Goal: Transaction & Acquisition: Purchase product/service

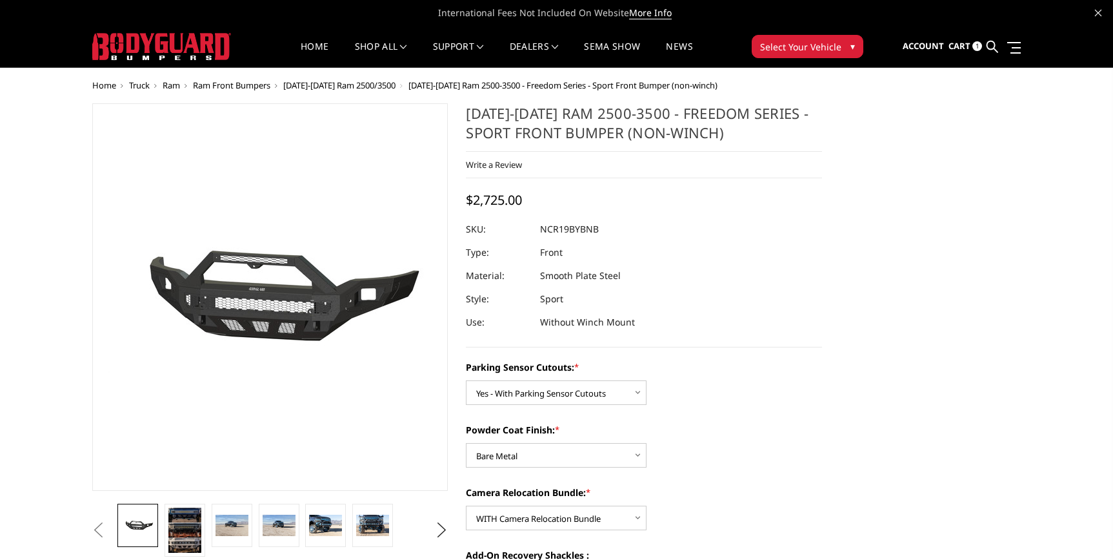
select select "2713"
select select "2714"
select select "2716"
click at [962, 46] on span "Cart" at bounding box center [960, 46] width 22 height 12
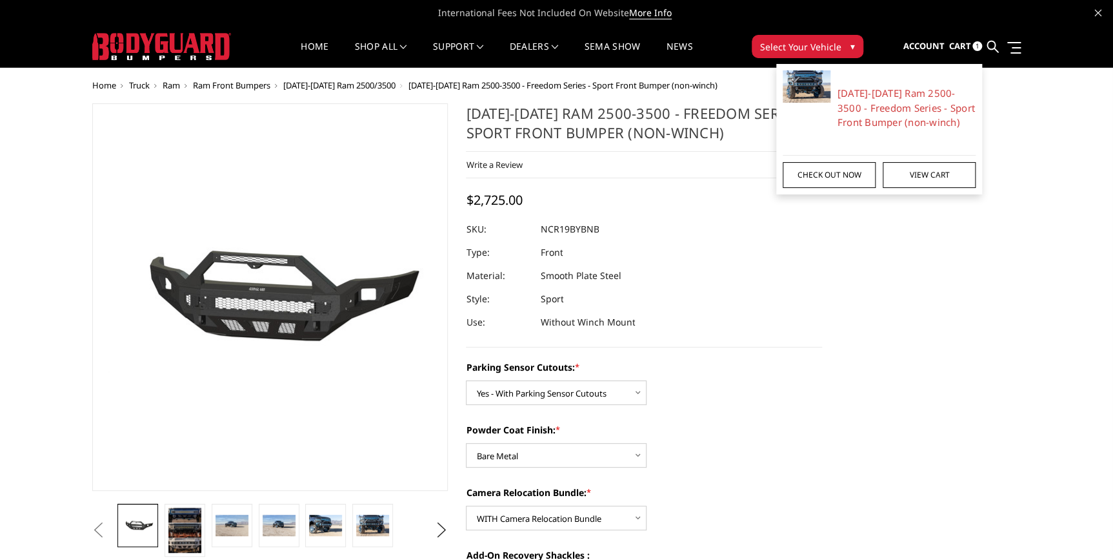
click at [827, 179] on link "Check out now" at bounding box center [829, 175] width 93 height 26
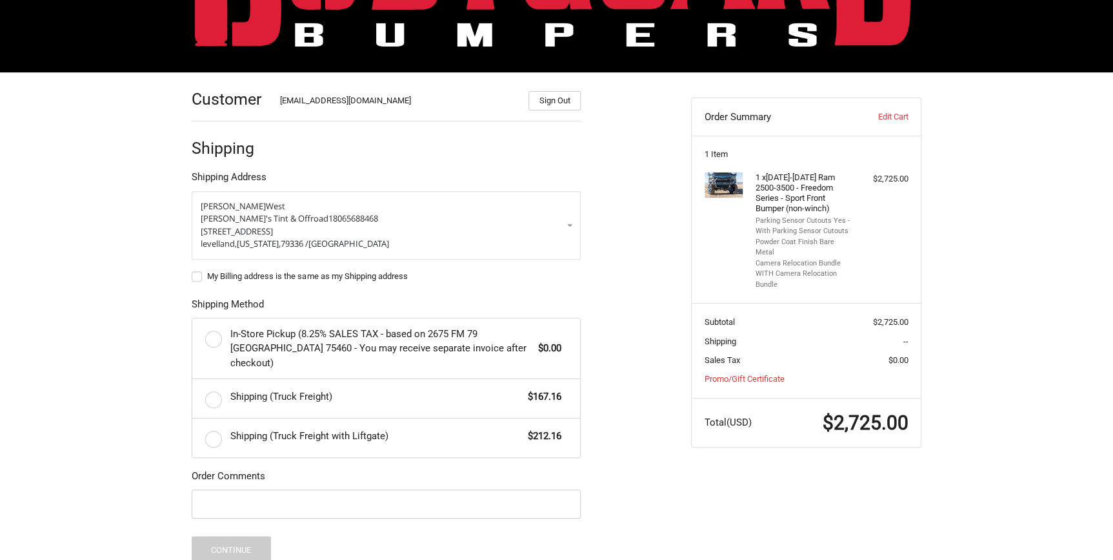
scroll to position [140, 0]
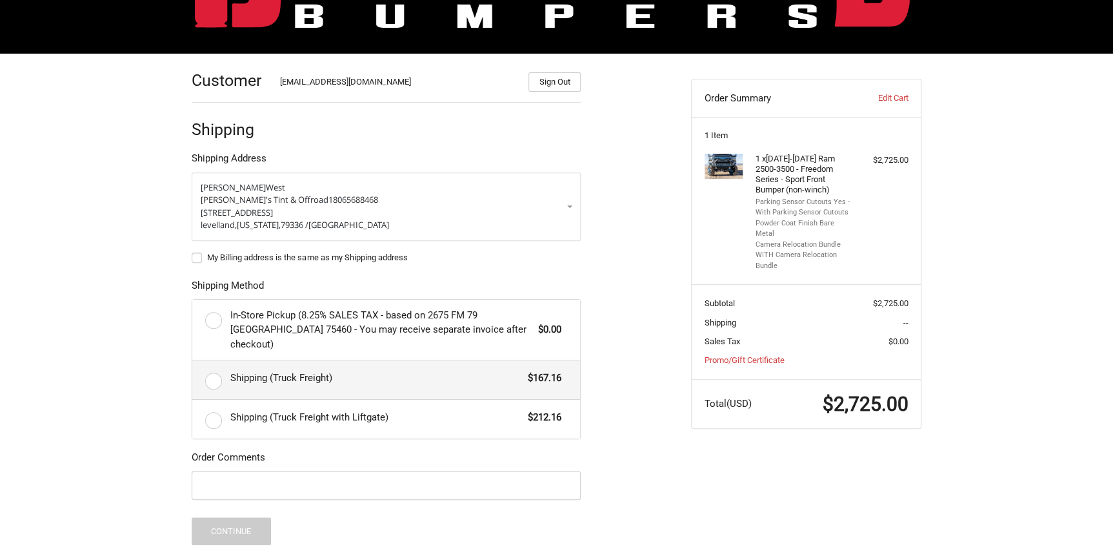
click at [210, 365] on label "Shipping (Truck Freight) $167.16" at bounding box center [386, 379] width 388 height 39
click at [193, 361] on input "Shipping (Truck Freight) $167.16" at bounding box center [192, 360] width 1 height 1
radio input "true"
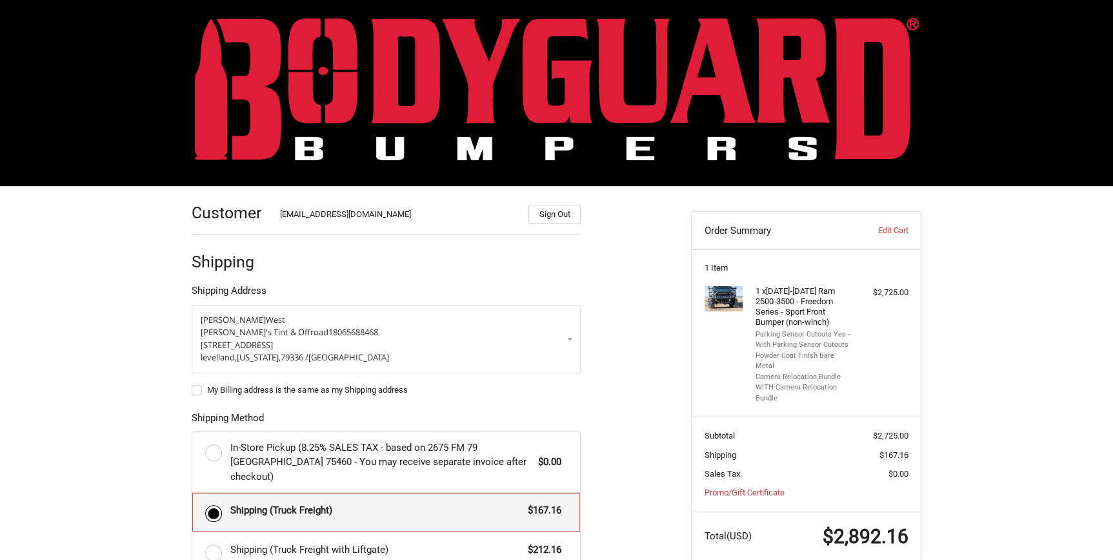
scroll to position [0, 0]
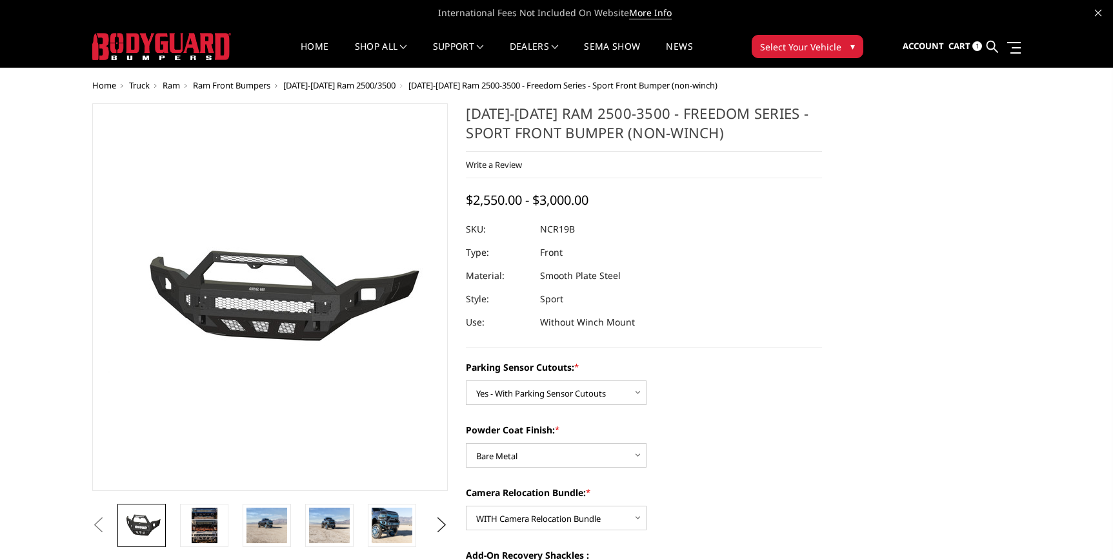
select select "2713"
select select "2714"
select select "2716"
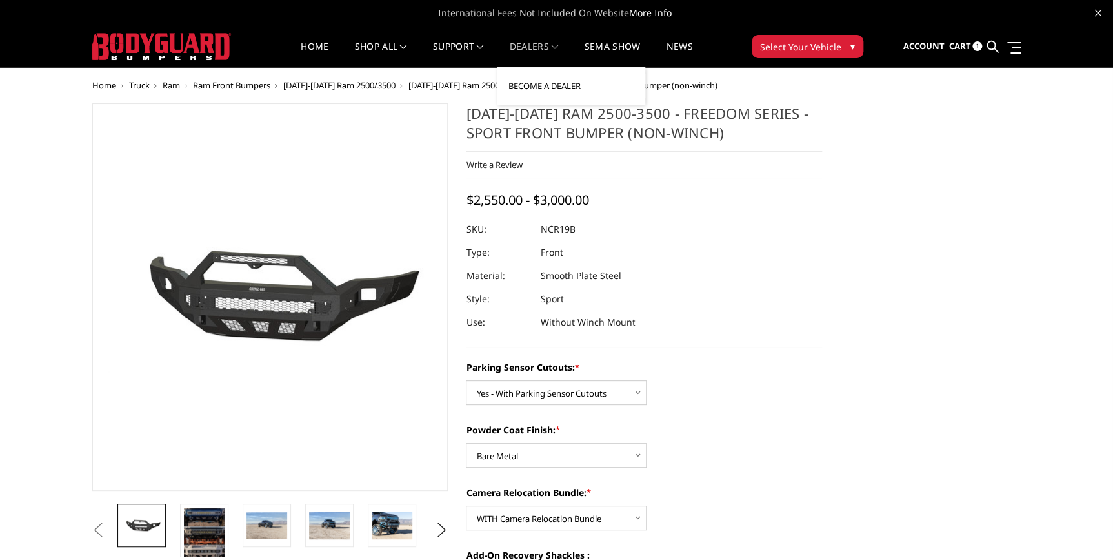
click at [542, 86] on link "Become a Dealer" at bounding box center [571, 86] width 138 height 25
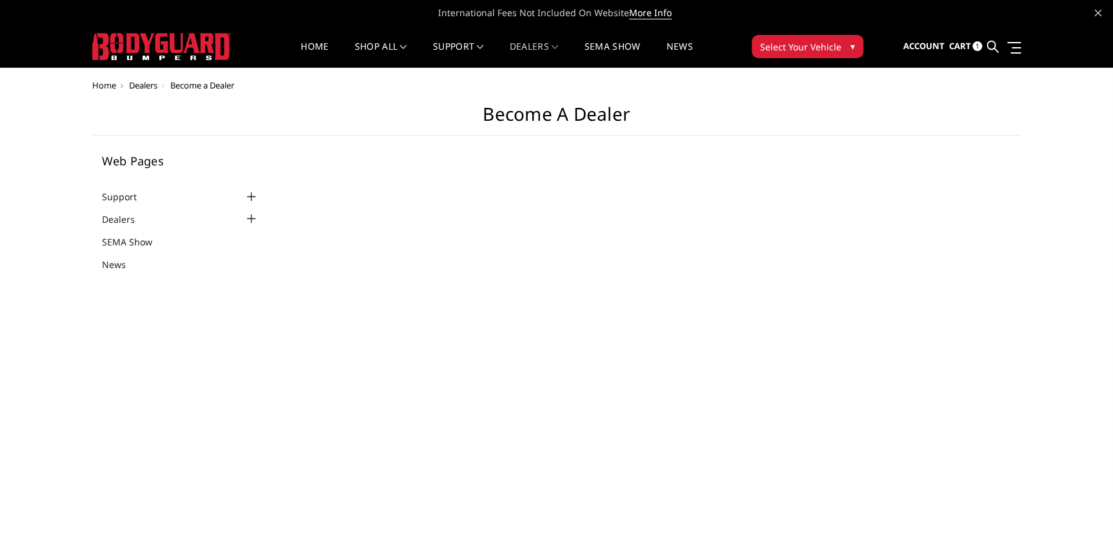
select select "US"
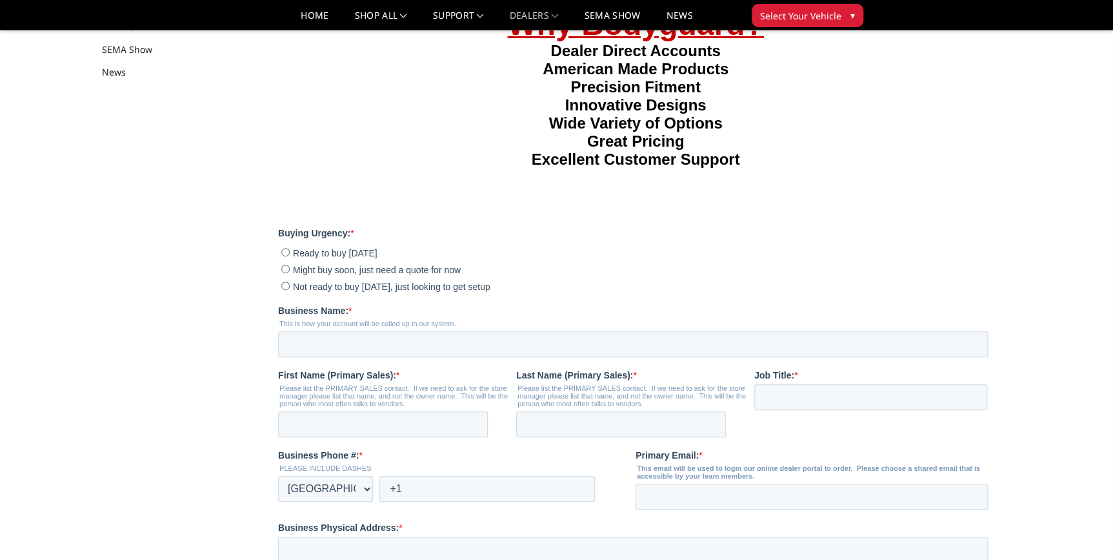
scroll to position [176, 0]
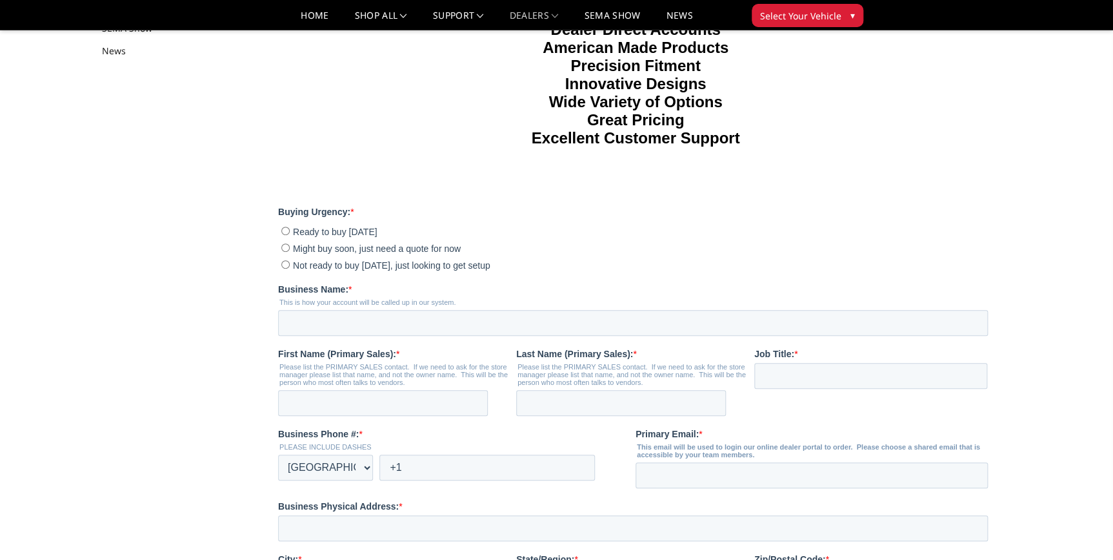
click at [285, 235] on input "Ready to buy today" at bounding box center [285, 231] width 8 height 8
radio input "true"
click at [313, 336] on input "Business Name: *" at bounding box center [633, 323] width 710 height 26
type input "Brent's Tint and Offroad"
type input "brent"
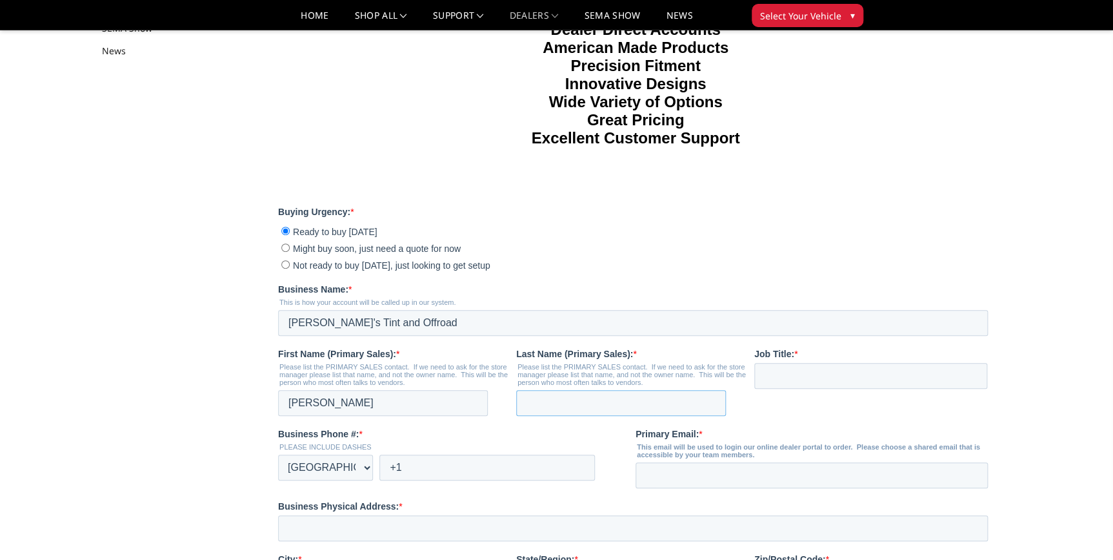
type input "west"
type input "[EMAIL_ADDRESS][DOMAIN_NAME]"
type input "512 houston st levelland TX 79336"
type input "LEVELLAND"
type input "TX"
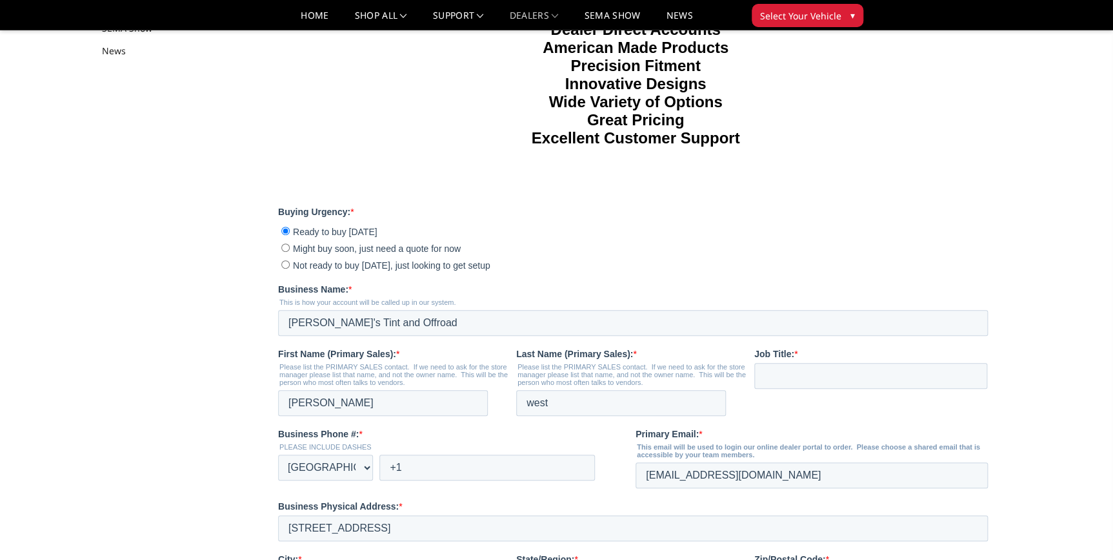
type input "79336"
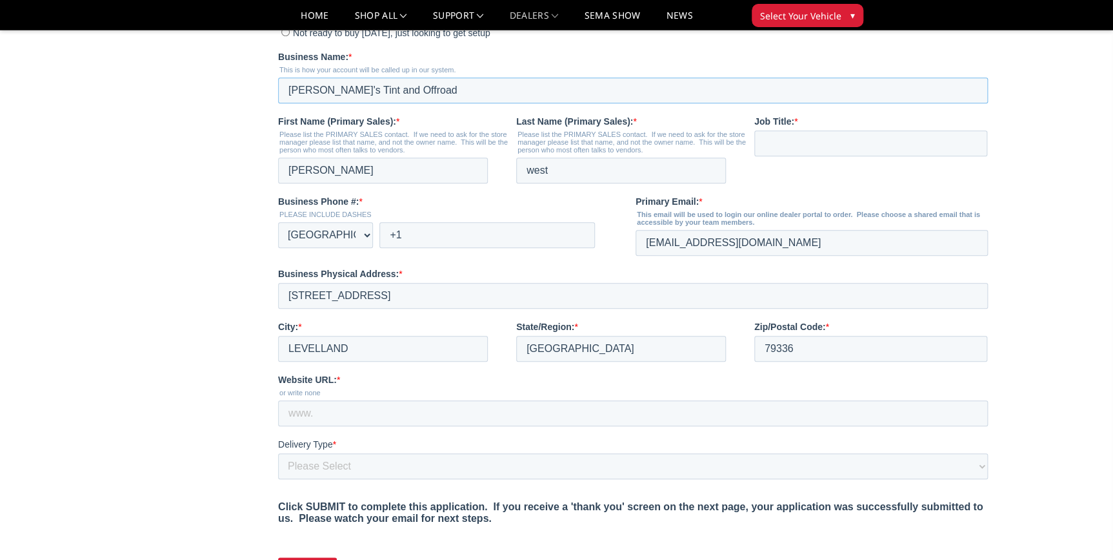
scroll to position [410, 0]
click at [432, 245] on input "+1" at bounding box center [488, 232] width 216 height 26
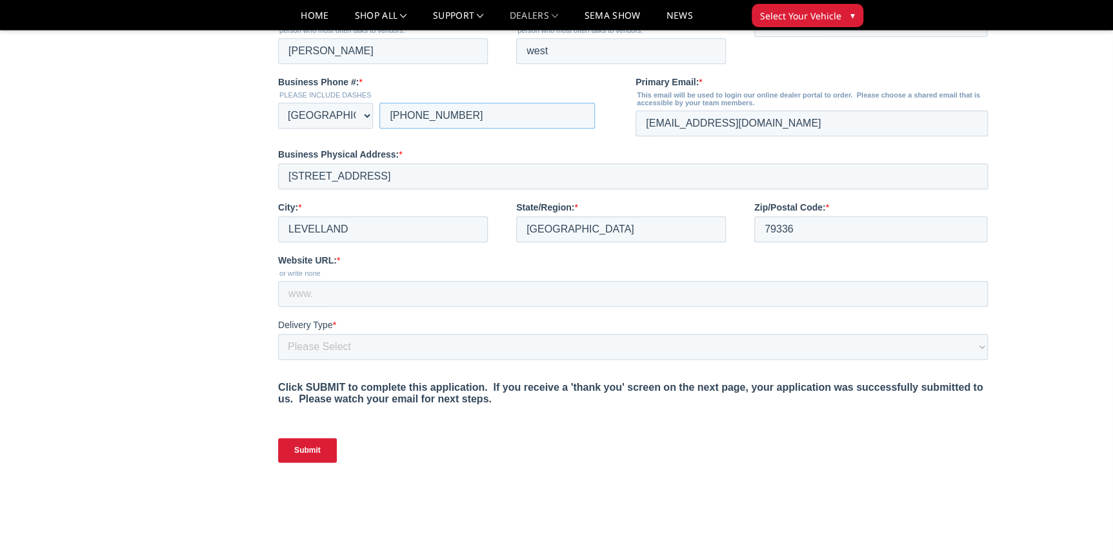
scroll to position [528, 0]
type input "+1 8065688468"
click at [304, 306] on input "Website URL: *" at bounding box center [633, 293] width 710 height 26
type input "NA"
click at [321, 359] on select "Please Select Yes, I need a liftgate No, I have a forklift and/or dock" at bounding box center [633, 346] width 710 height 26
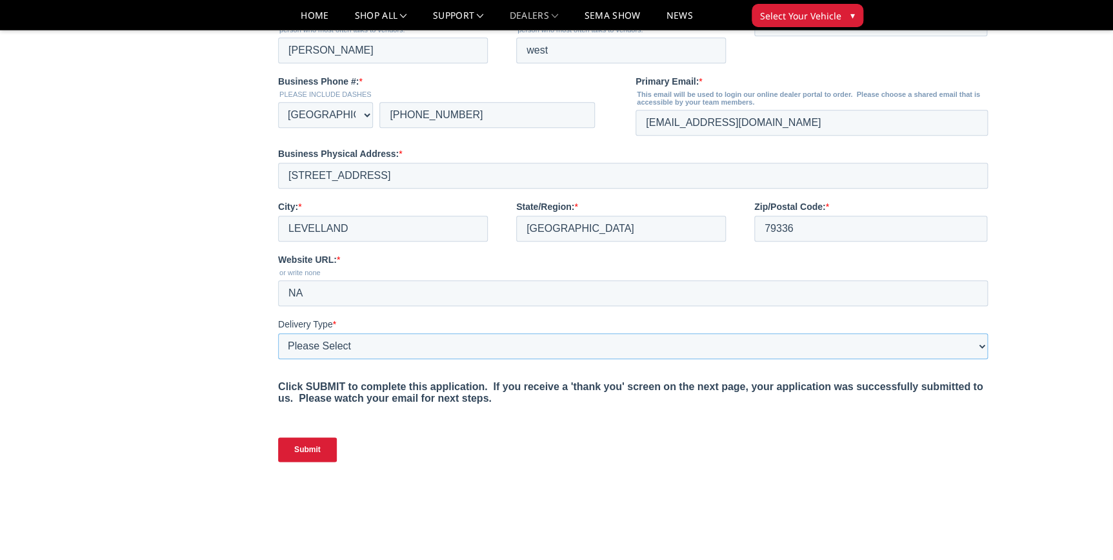
select select "I have a forklift"
click at [278, 359] on select "Please Select Yes, I need a liftgate No, I have a forklift and/or dock" at bounding box center [633, 346] width 710 height 26
click at [297, 461] on input "Submit" at bounding box center [307, 449] width 59 height 25
click at [807, 36] on input "Job Title: *" at bounding box center [870, 23] width 233 height 26
type input "OWNER"
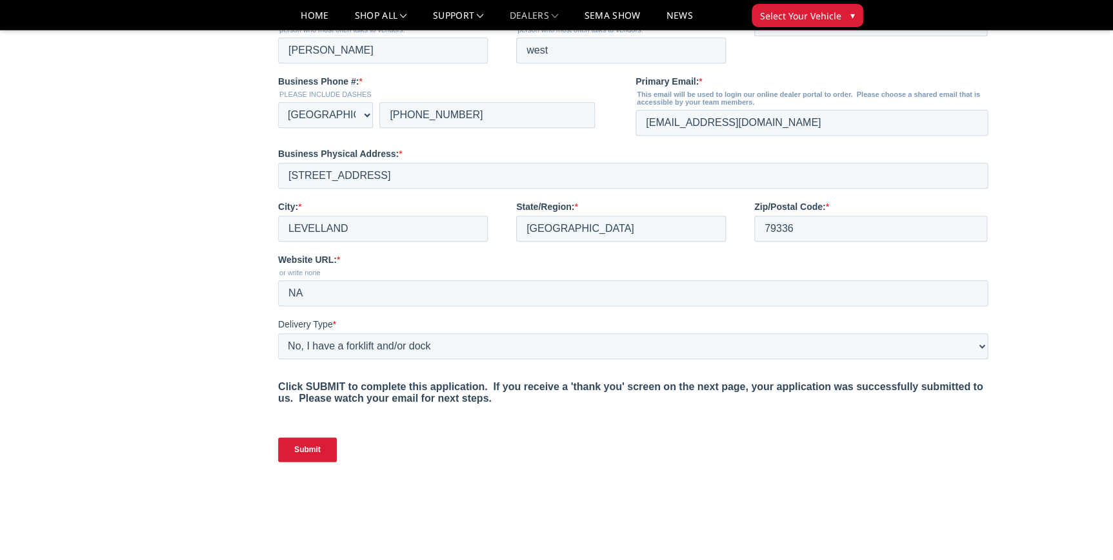
click at [288, 461] on input "Submit" at bounding box center [307, 449] width 59 height 25
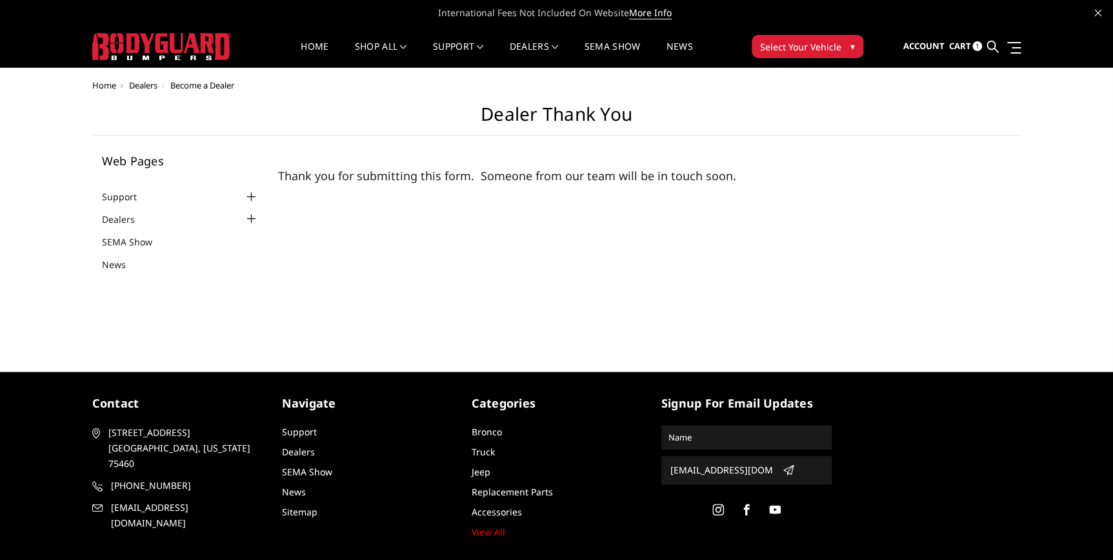
click at [968, 46] on span "Cart" at bounding box center [960, 46] width 22 height 12
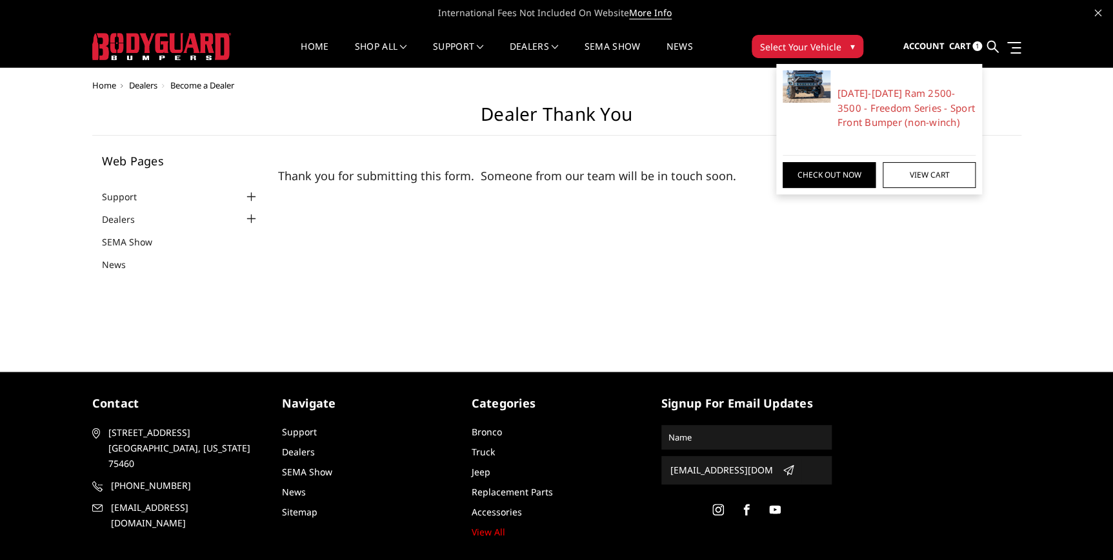
click at [802, 90] on img at bounding box center [807, 86] width 48 height 32
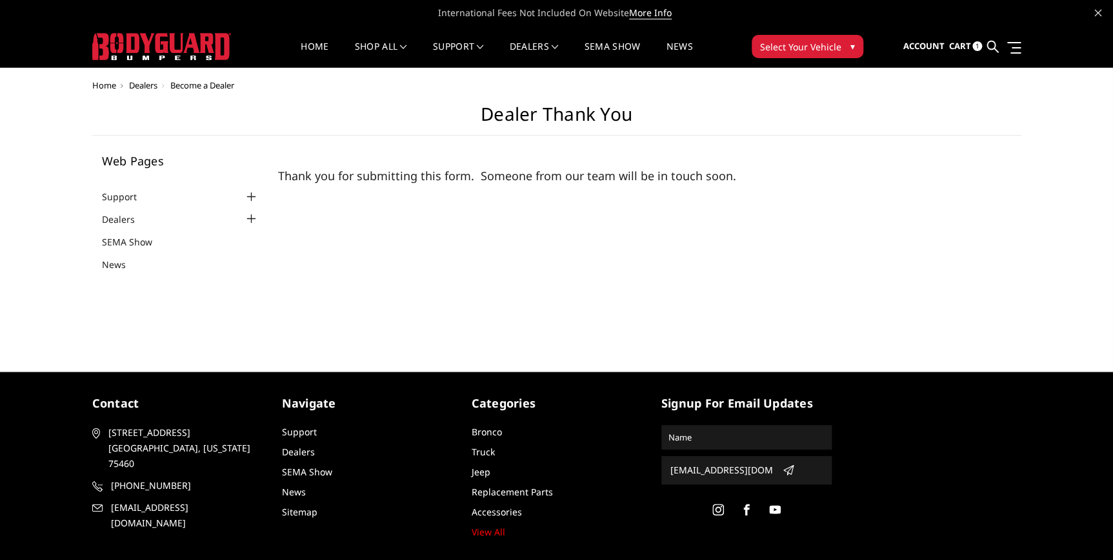
click at [969, 48] on span "Cart" at bounding box center [960, 46] width 22 height 12
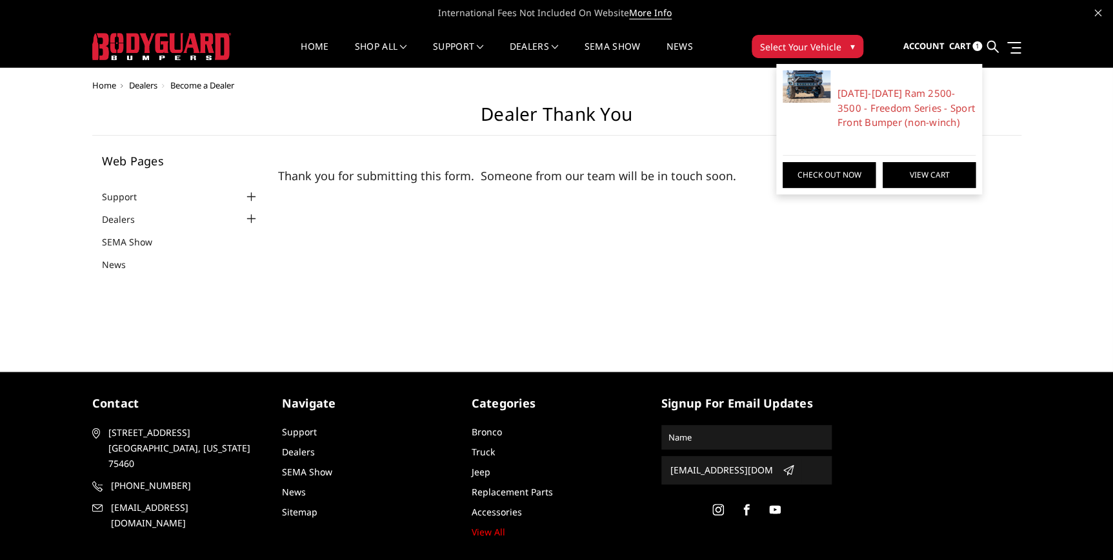
click at [919, 178] on link "View Cart" at bounding box center [929, 175] width 93 height 26
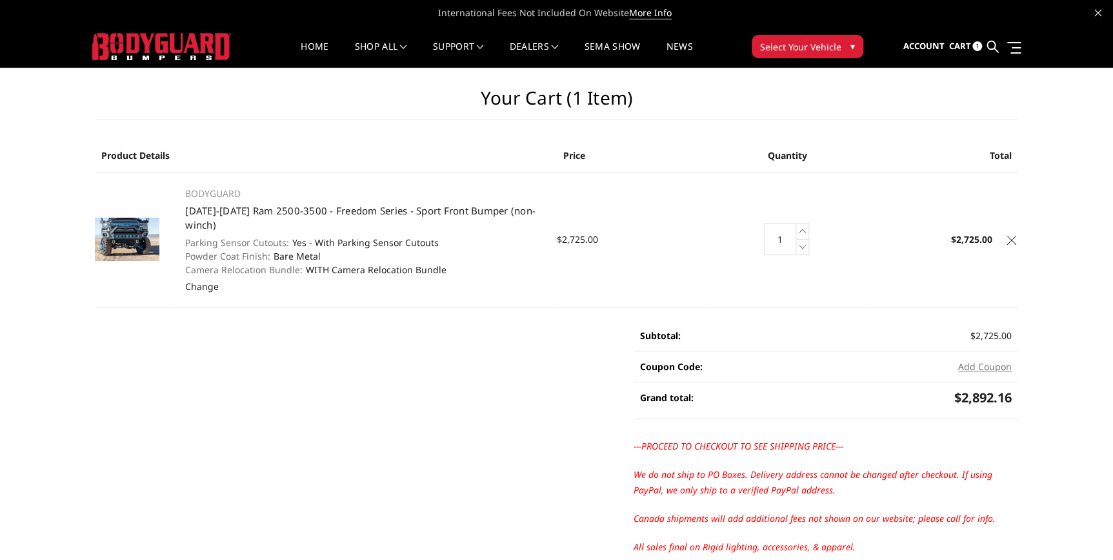
click at [1008, 239] on icon at bounding box center [1011, 240] width 9 height 9
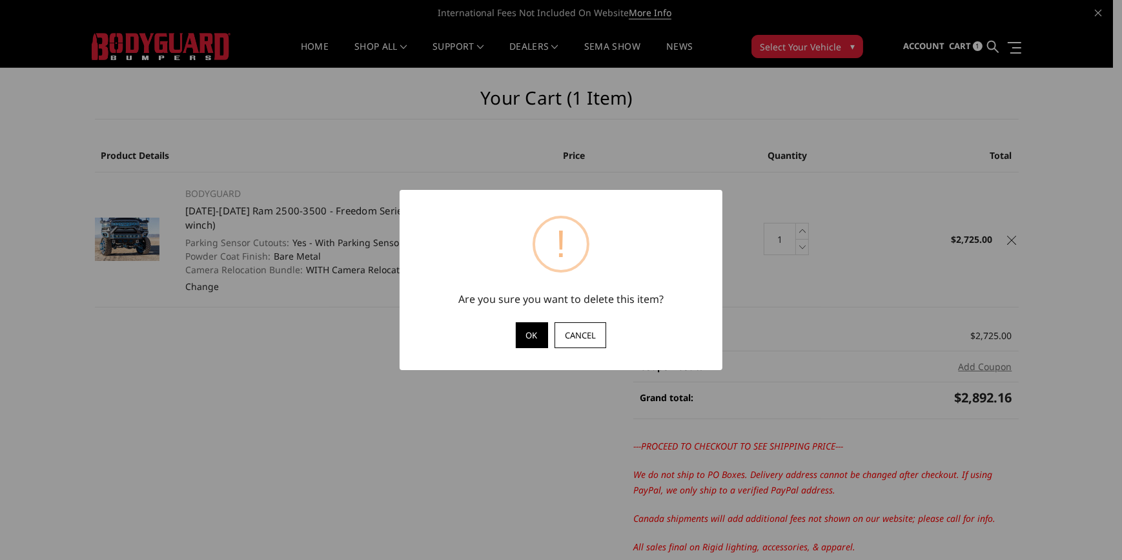
click at [529, 336] on button "OK" at bounding box center [532, 335] width 32 height 26
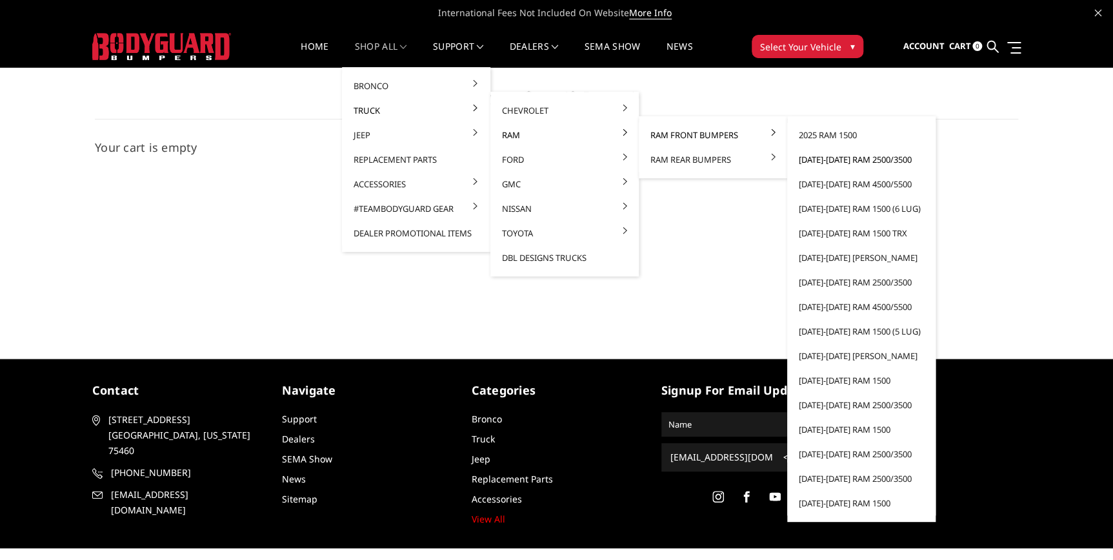
click at [820, 159] on link "[DATE]-[DATE] Ram 2500/3500" at bounding box center [862, 159] width 138 height 25
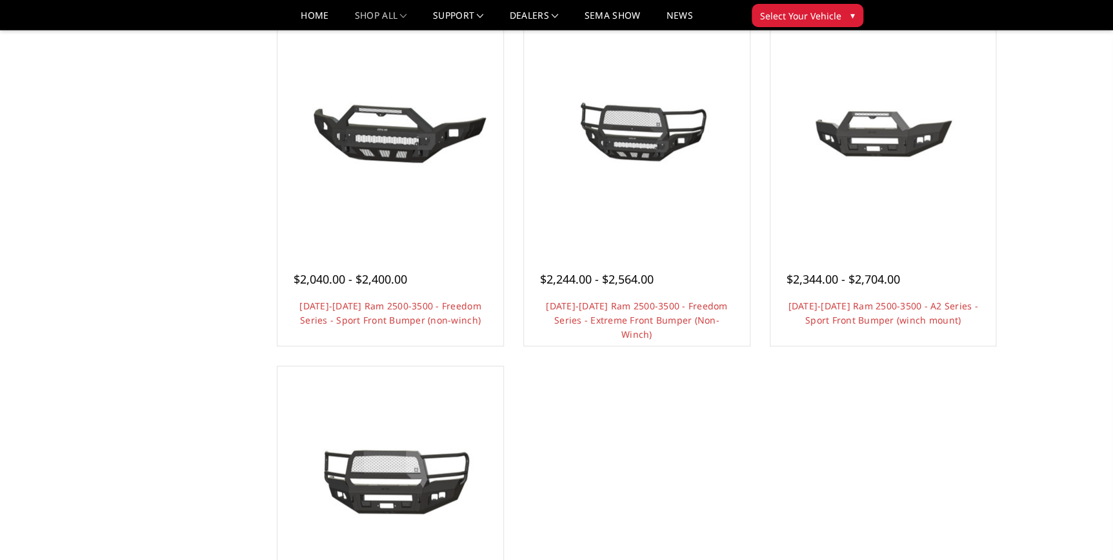
scroll to position [880, 0]
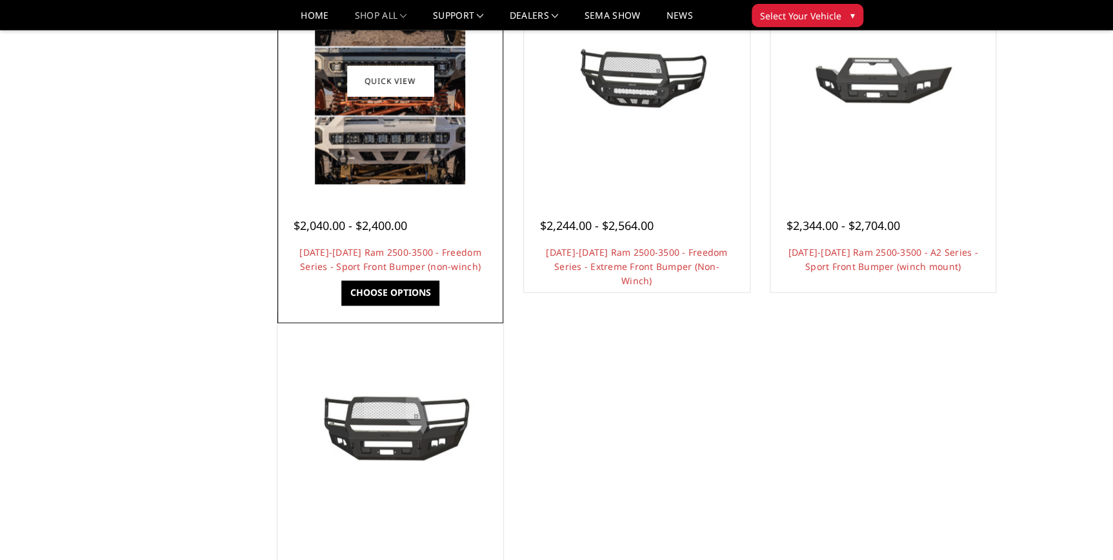
click at [379, 292] on link "Choose Options" at bounding box center [389, 292] width 97 height 25
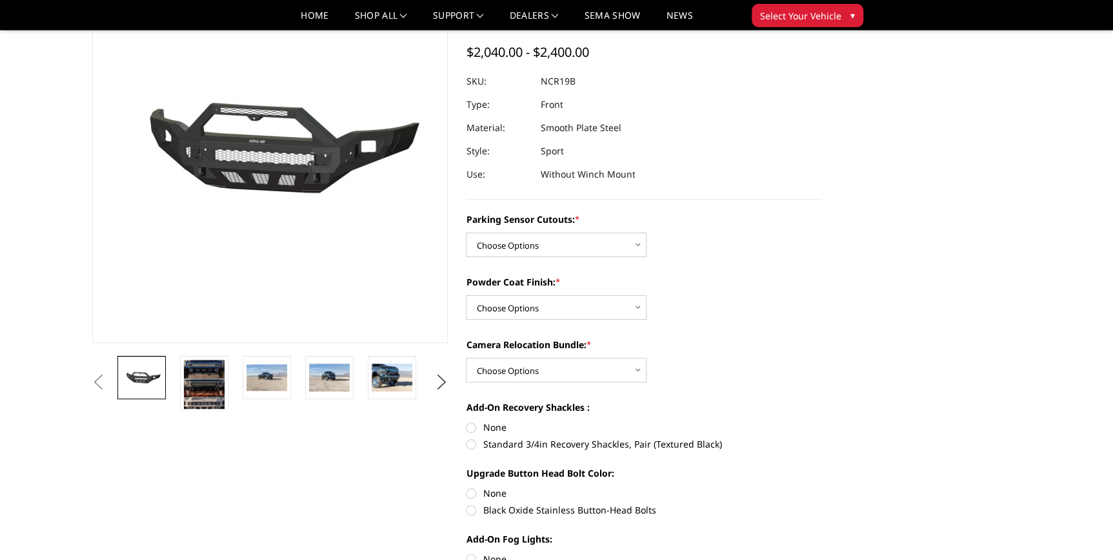
scroll to position [117, 0]
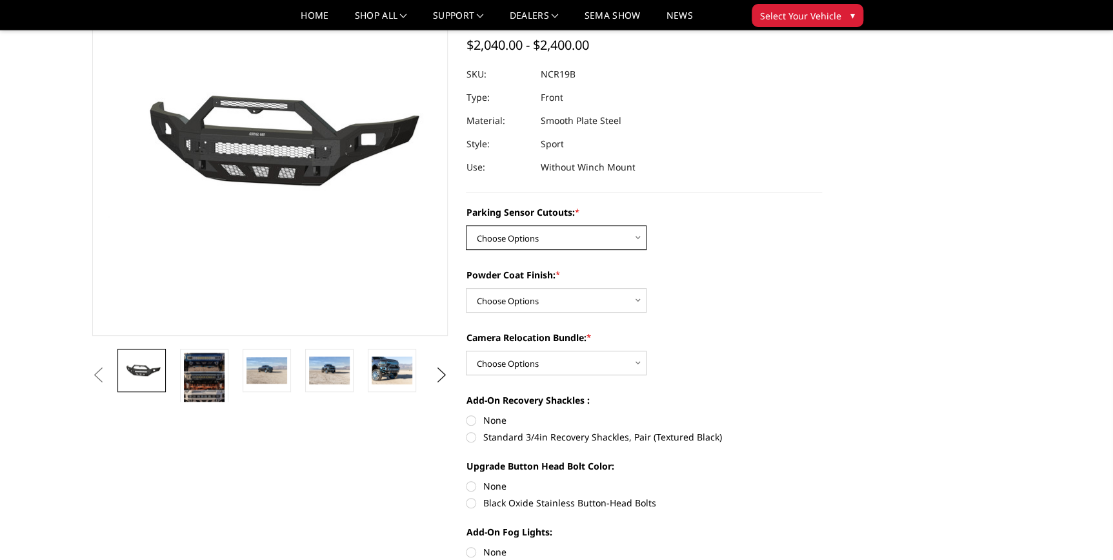
click at [639, 236] on select "Choose Options No - Without Parking Sensor Cutouts Yes - With Parking Sensor Cu…" at bounding box center [556, 237] width 181 height 25
select select "2713"
click at [466, 225] on select "Choose Options No - Without Parking Sensor Cutouts Yes - With Parking Sensor Cu…" at bounding box center [556, 237] width 181 height 25
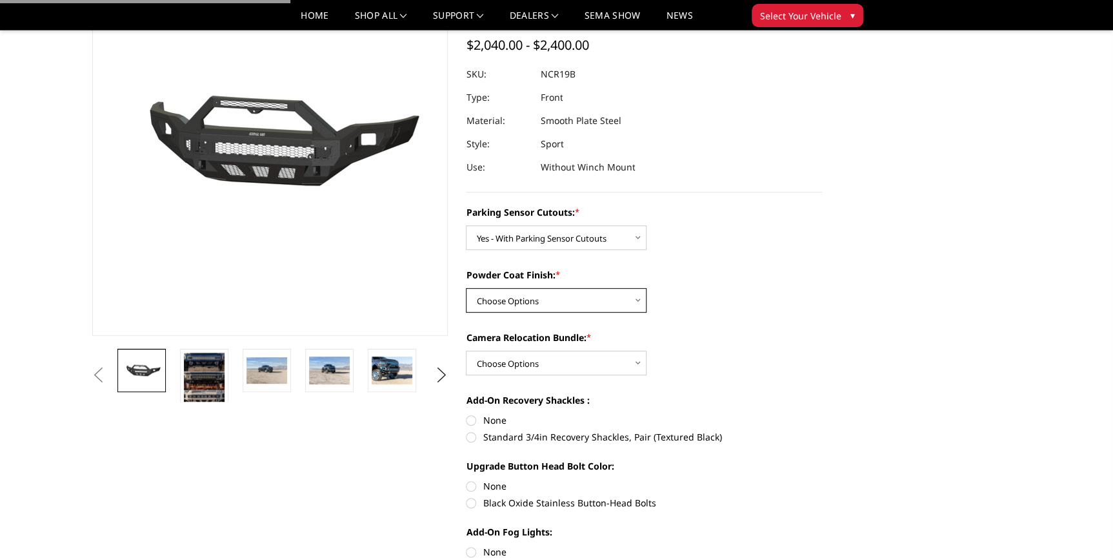
click at [524, 298] on select "Choose Options Bare Metal Texture Black Powder Coat" at bounding box center [556, 300] width 181 height 25
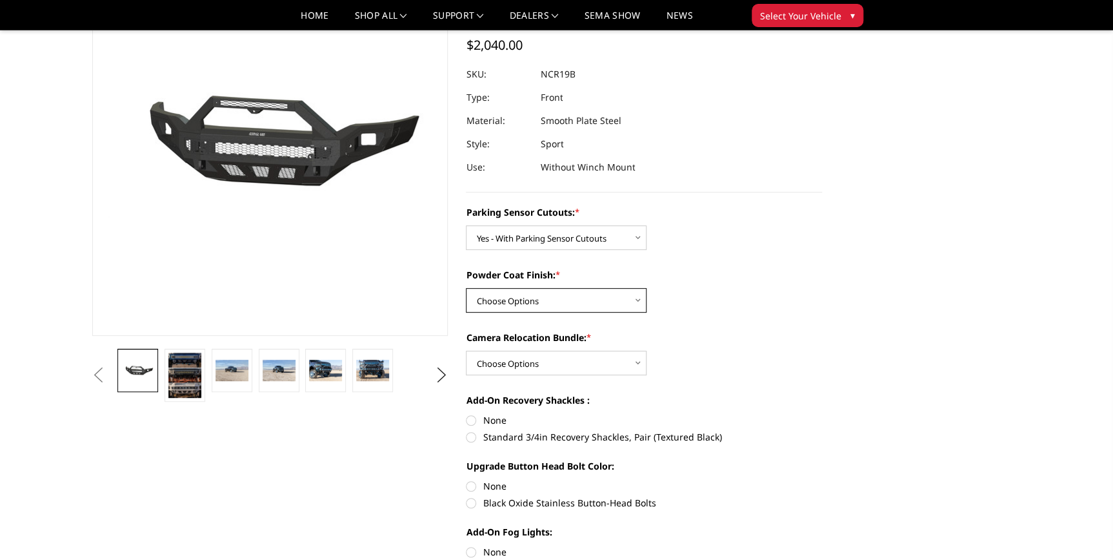
select select "2714"
click at [466, 288] on select "Choose Options Bare Metal Texture Black Powder Coat" at bounding box center [556, 300] width 181 height 25
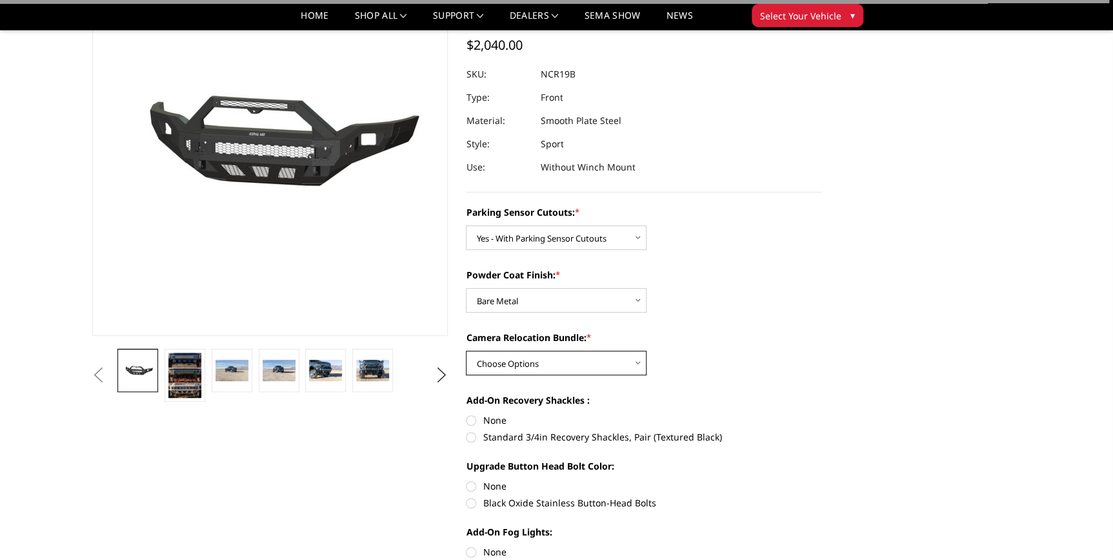
click at [511, 365] on select "Choose Options WITH Camera Relocation Bundle WITHOUT Camera Relocation Bundle" at bounding box center [556, 362] width 181 height 25
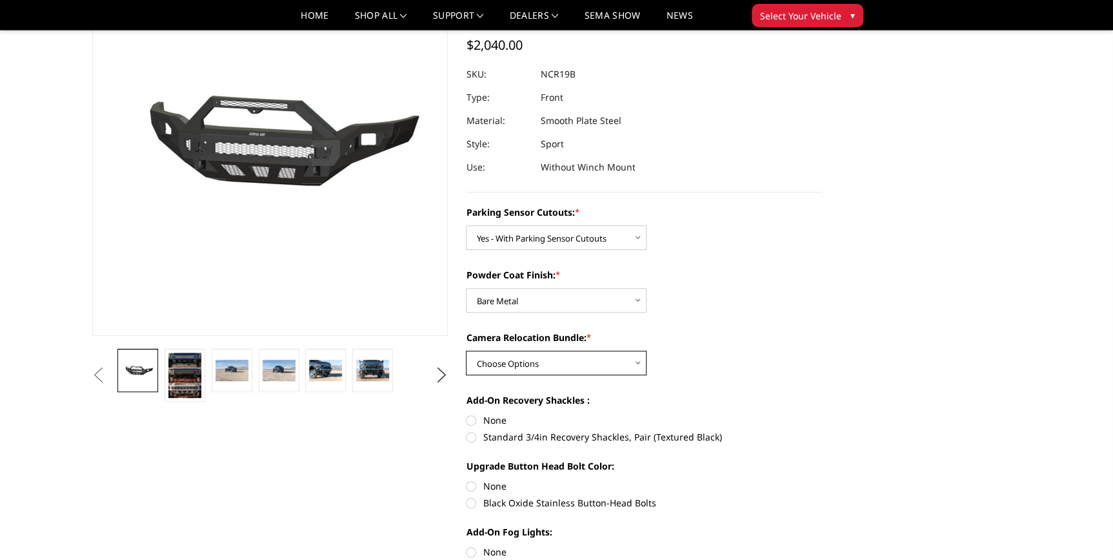
select select "2716"
click at [466, 350] on select "Choose Options WITH Camera Relocation Bundle WITHOUT Camera Relocation Bundle" at bounding box center [556, 362] width 181 height 25
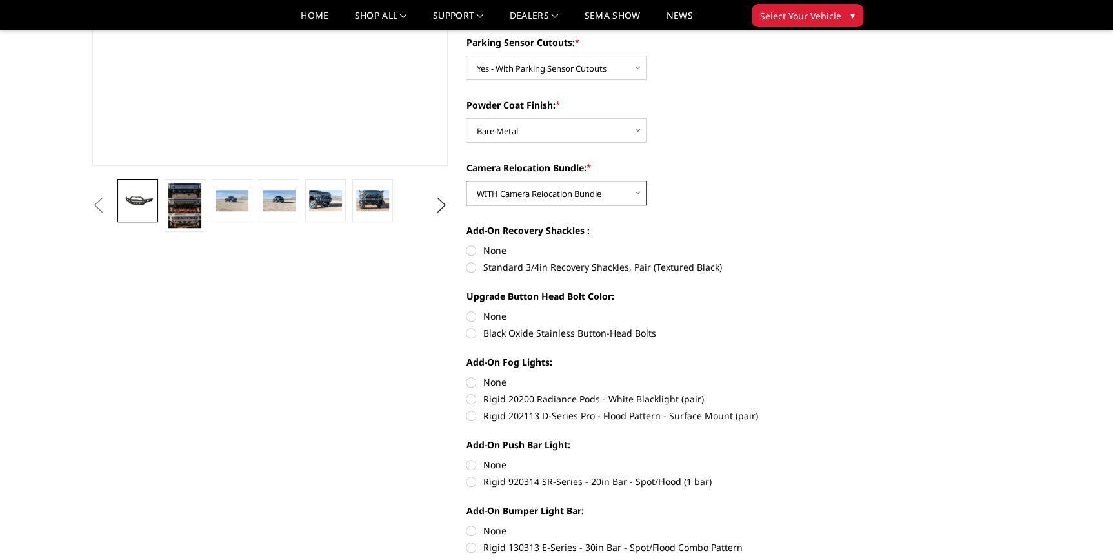
scroll to position [293, 0]
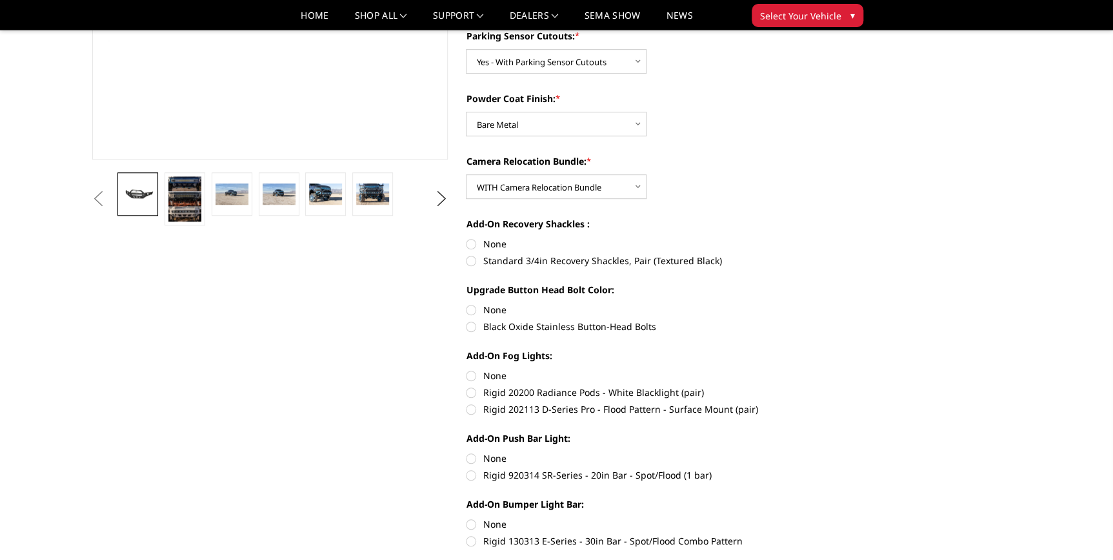
click at [469, 239] on label "None" at bounding box center [644, 244] width 356 height 14
click at [467, 238] on input "None" at bounding box center [466, 237] width 1 height 1
radio input "true"
click at [472, 314] on label "None" at bounding box center [644, 310] width 356 height 14
click at [467, 303] on input "None" at bounding box center [466, 303] width 1 height 1
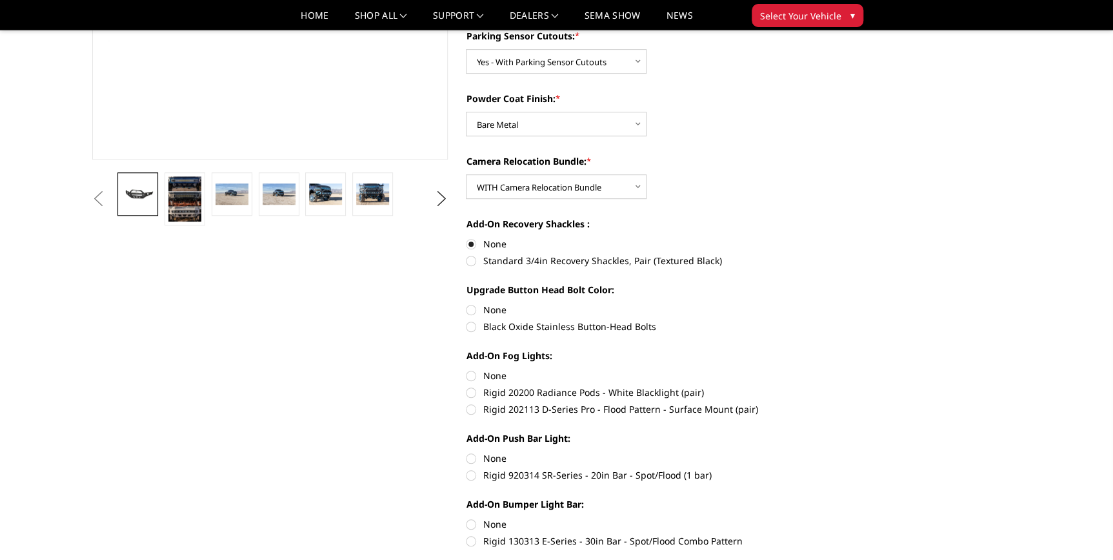
radio input "true"
click at [477, 378] on label "None" at bounding box center [644, 376] width 356 height 14
click at [467, 369] on input "None" at bounding box center [466, 369] width 1 height 1
radio input "true"
click at [471, 461] on label "None" at bounding box center [644, 458] width 356 height 14
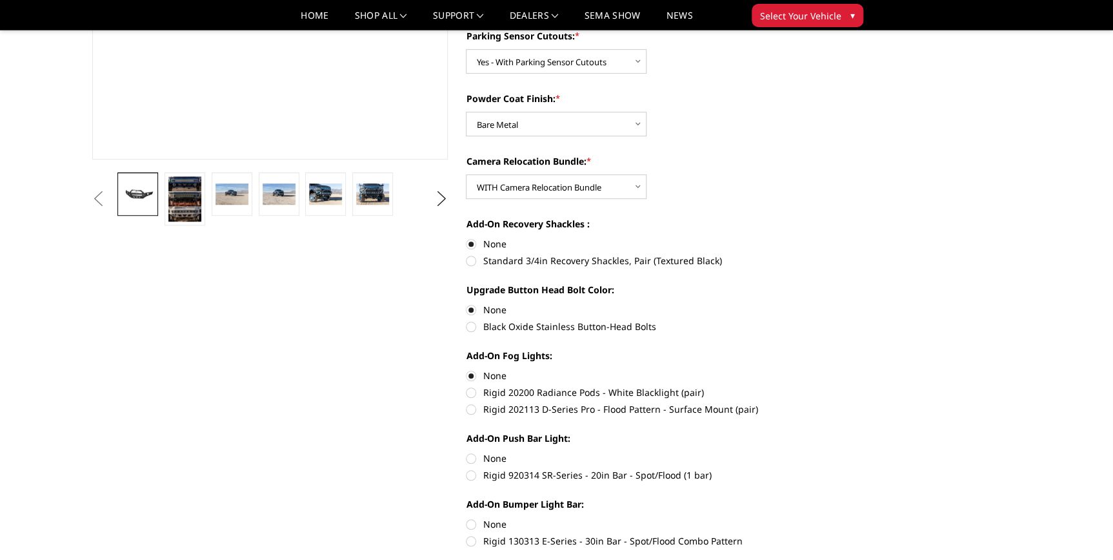
click at [467, 452] on input "None" at bounding box center [466, 451] width 1 height 1
radio input "true"
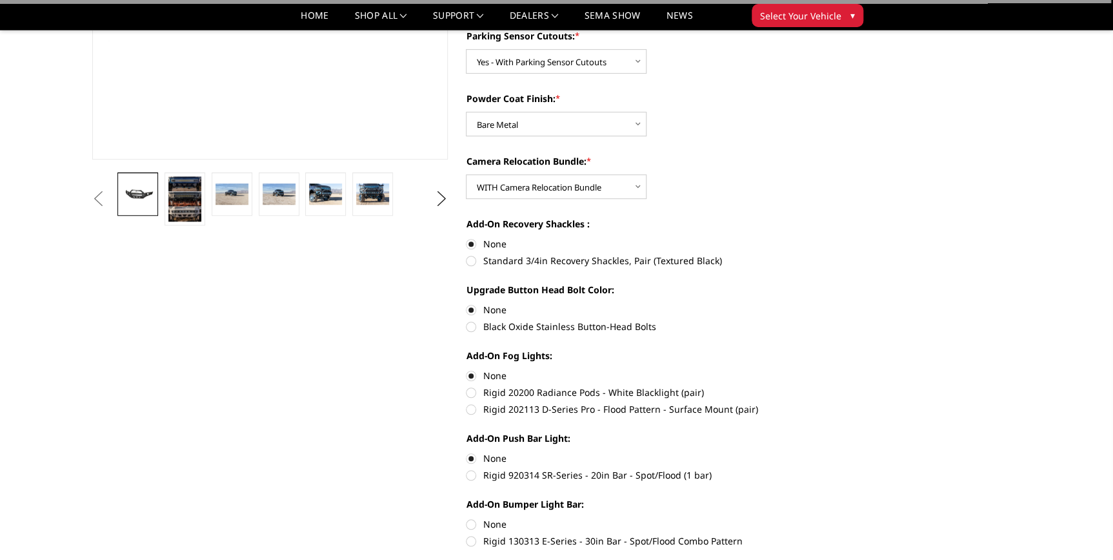
click at [471, 525] on label "None" at bounding box center [644, 524] width 356 height 14
click at [467, 518] on input "None" at bounding box center [466, 517] width 1 height 1
radio input "true"
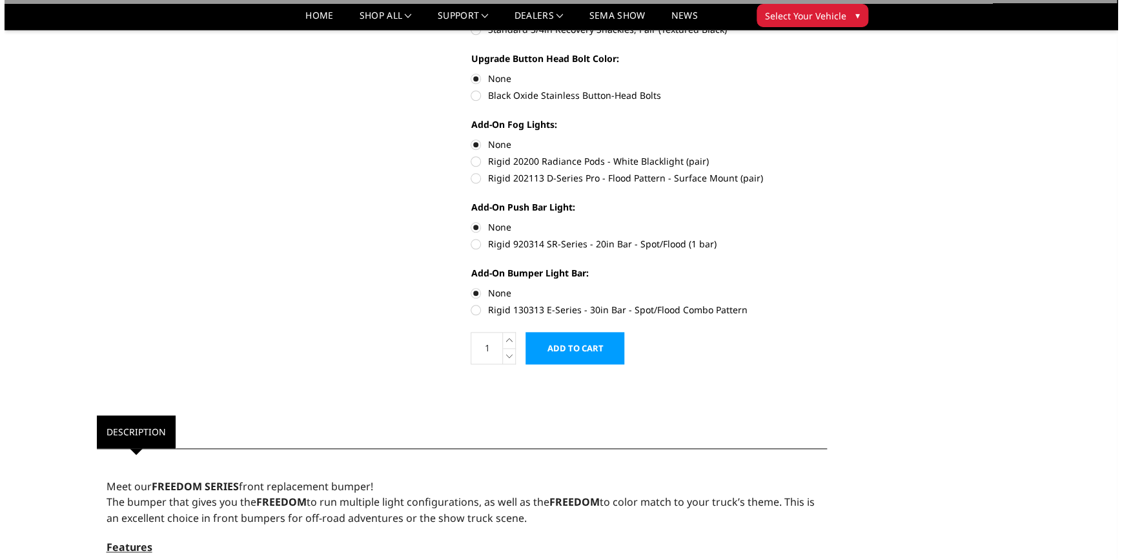
scroll to position [528, 0]
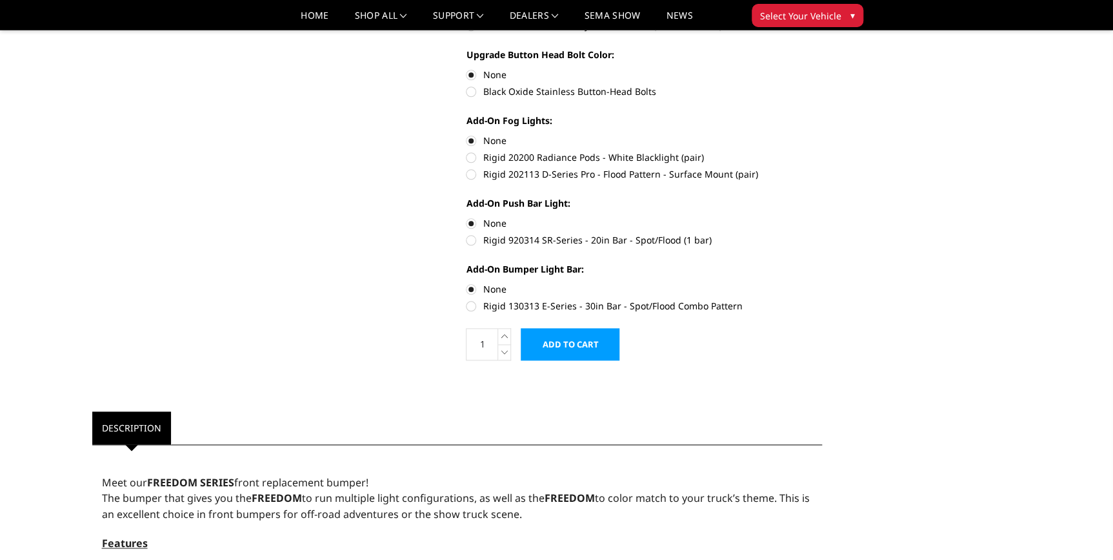
click at [572, 343] on input "Add to Cart" at bounding box center [570, 344] width 99 height 32
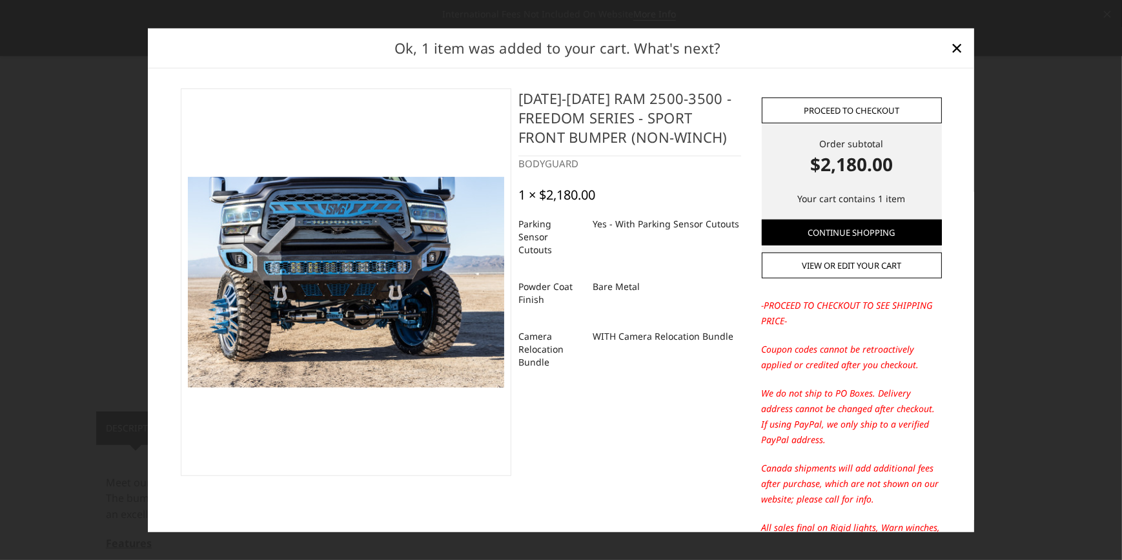
click at [835, 115] on link "Proceed to checkout" at bounding box center [852, 110] width 180 height 26
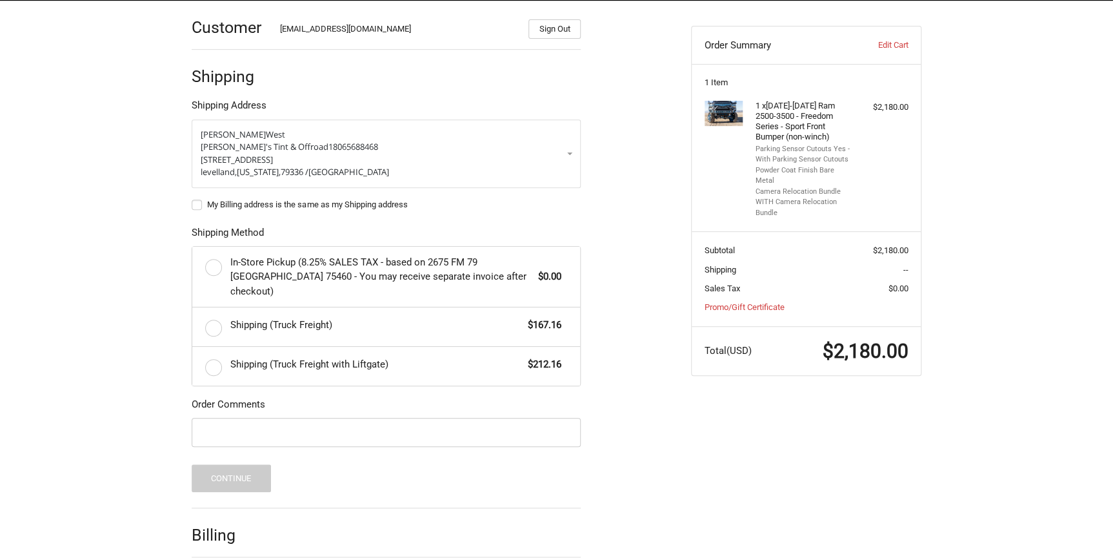
scroll to position [199, 0]
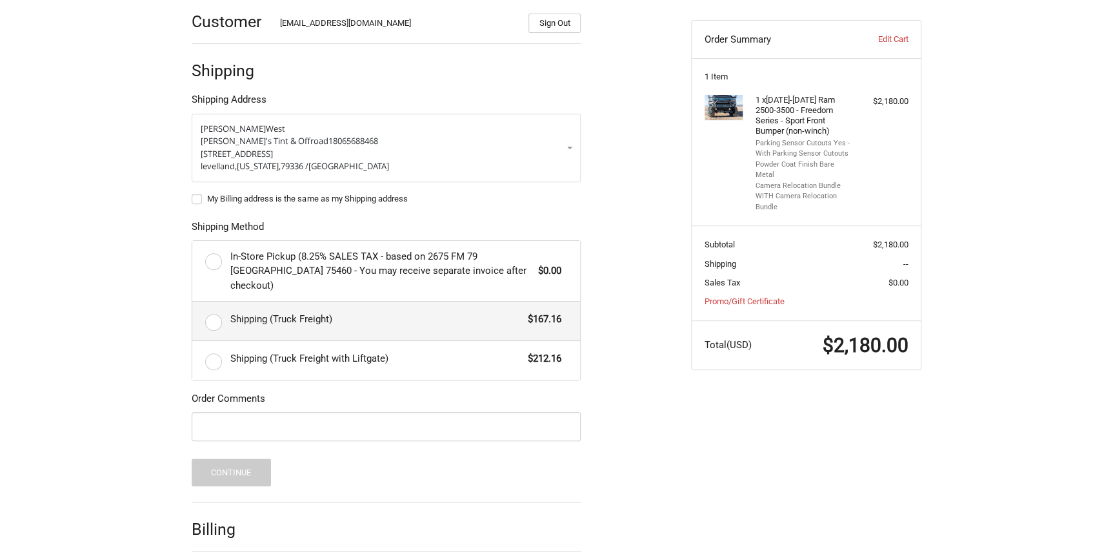
click at [211, 307] on label "Shipping (Truck Freight) $167.16" at bounding box center [386, 320] width 388 height 39
click at [193, 302] on input "Shipping (Truck Freight) $167.16" at bounding box center [192, 301] width 1 height 1
radio input "true"
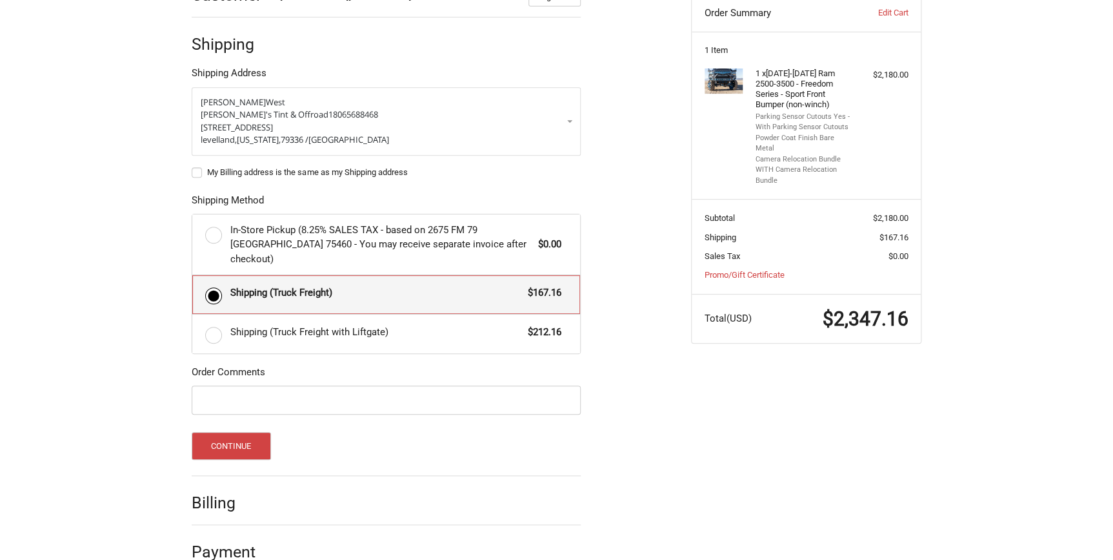
scroll to position [238, 0]
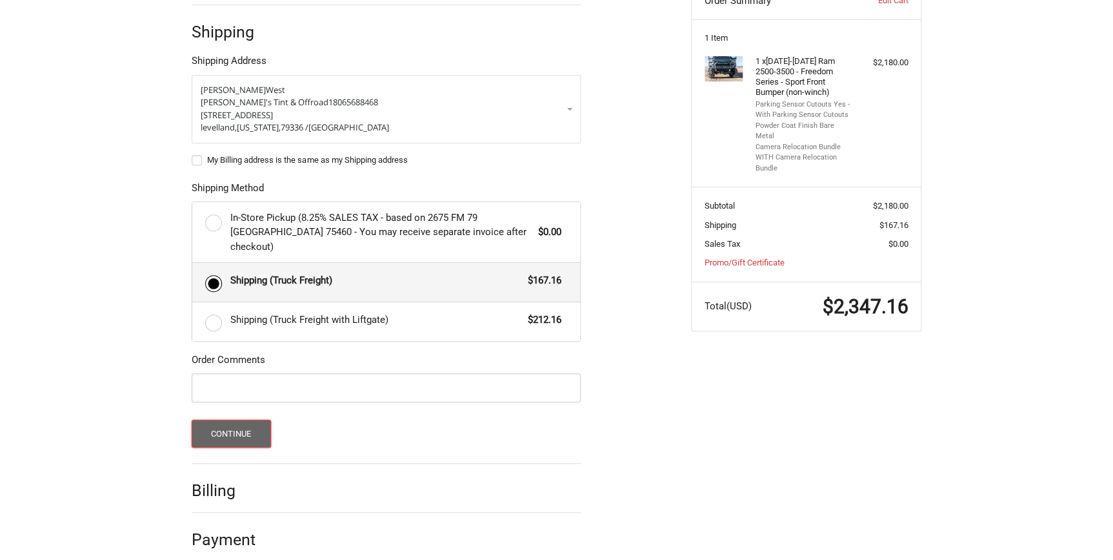
click at [228, 427] on button "Continue" at bounding box center [231, 434] width 79 height 28
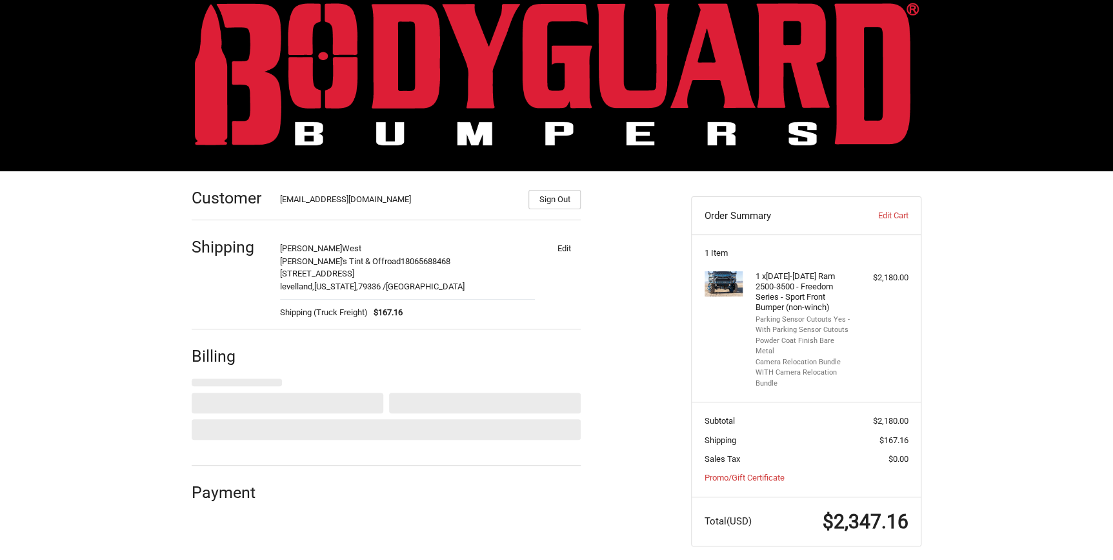
select select "US"
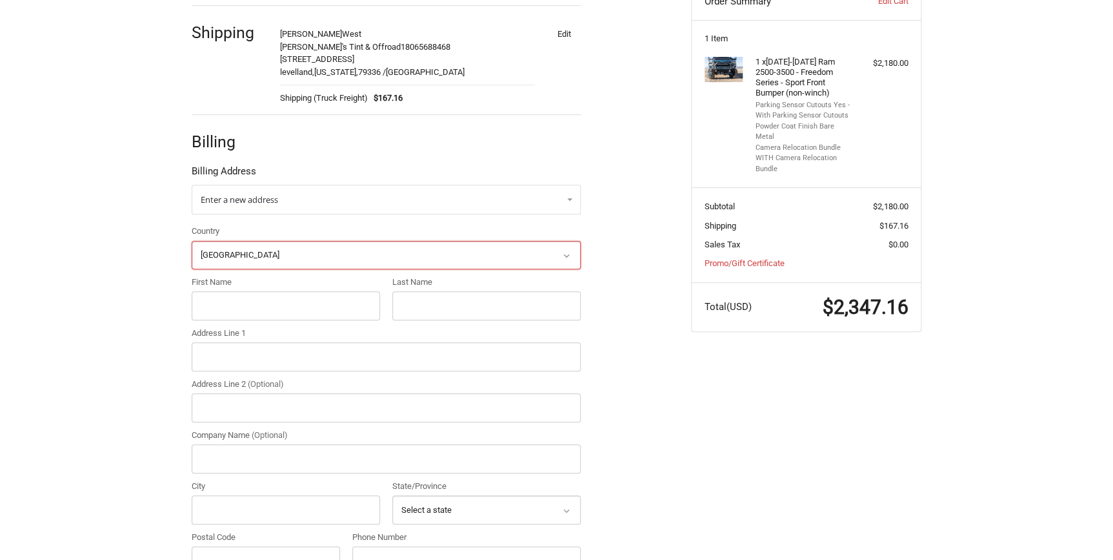
scroll to position [240, 0]
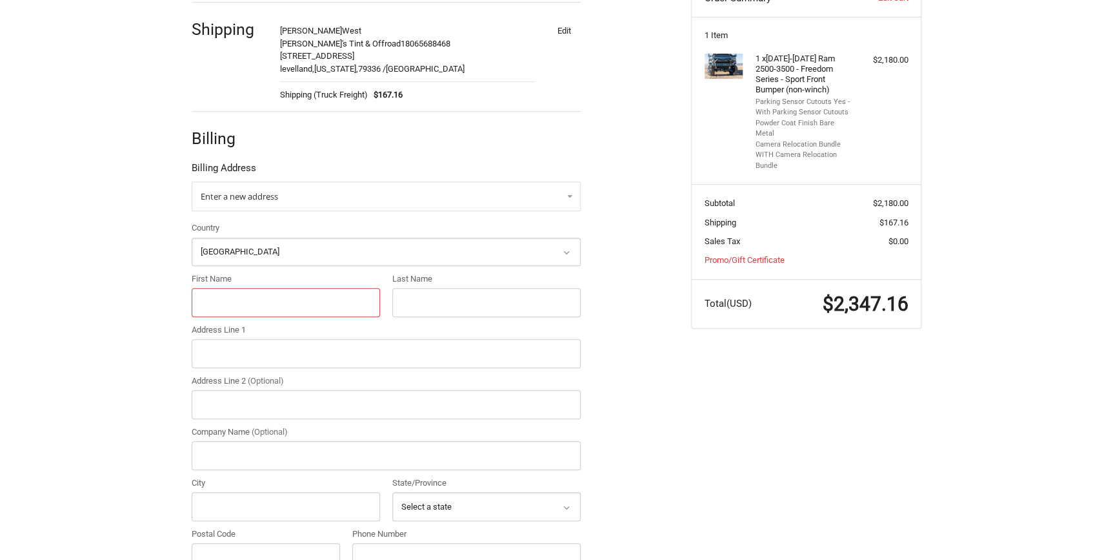
click at [258, 308] on input "First Name" at bounding box center [286, 302] width 188 height 29
type input "[PERSON_NAME]"
type input "west"
type input "[STREET_ADDRESS]"
type input "[PERSON_NAME]'s Tint and Offroad"
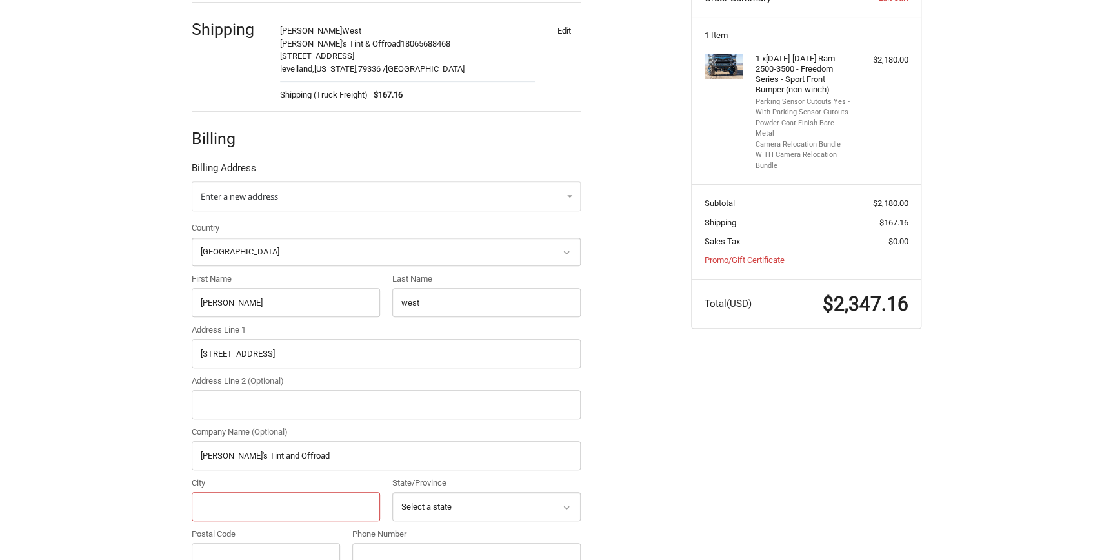
type input "LEVELLAND"
select select "[GEOGRAPHIC_DATA]"
type input "79336"
type input "18065688468"
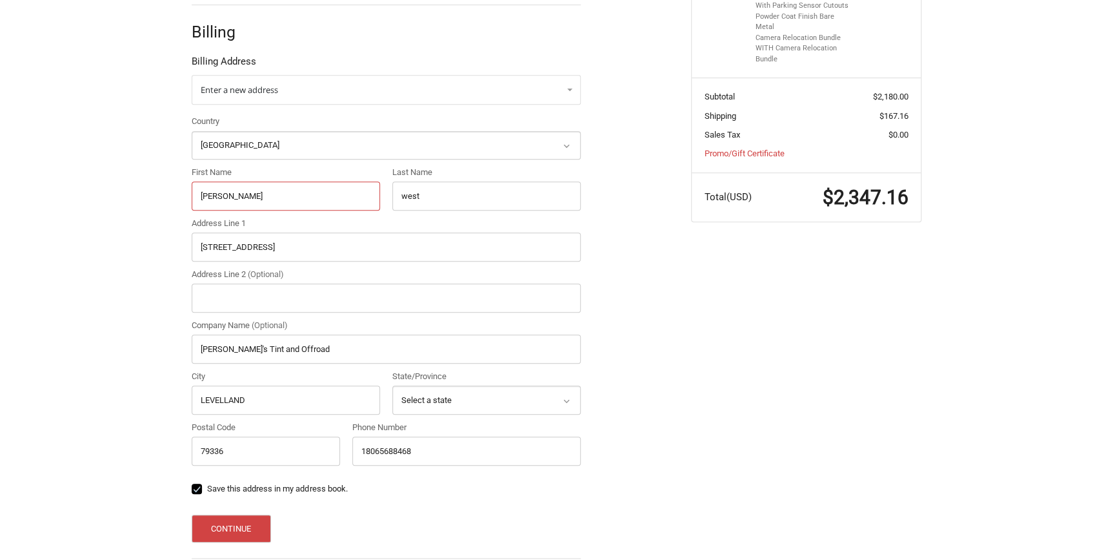
scroll to position [349, 0]
click at [226, 530] on button "Continue" at bounding box center [231, 526] width 79 height 28
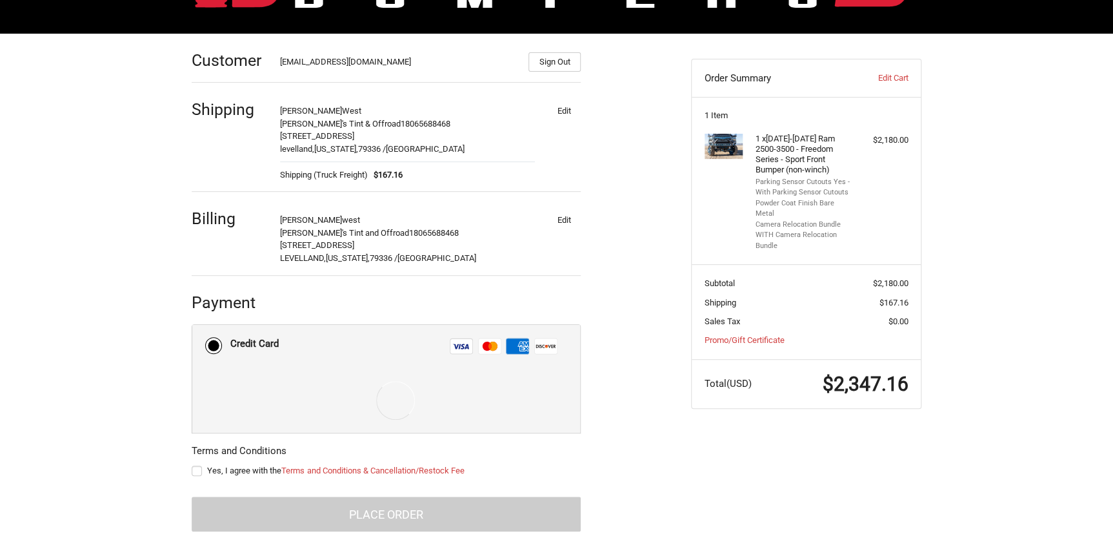
scroll to position [216, 0]
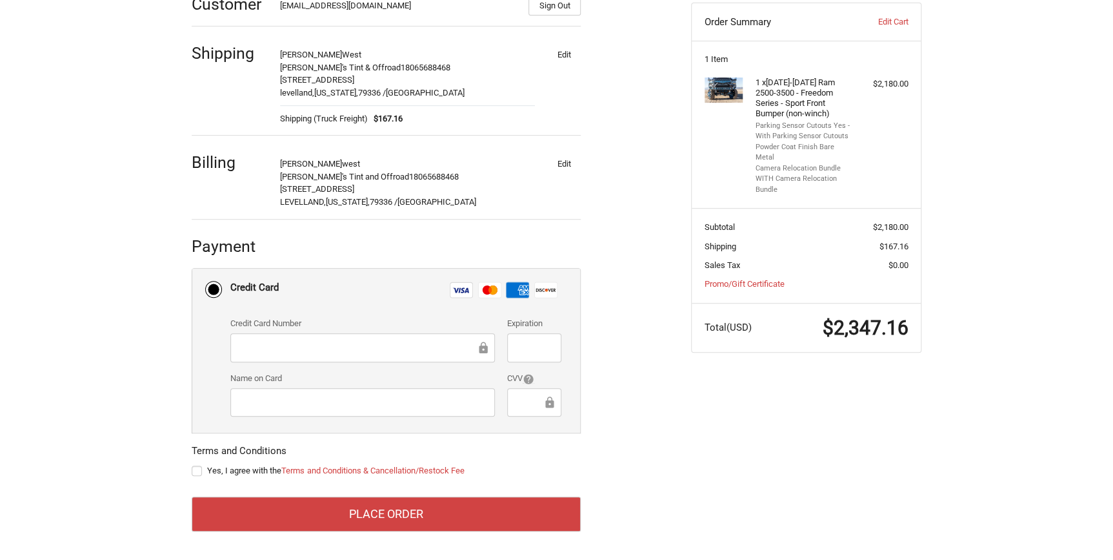
click at [640, 399] on div "Customer [EMAIL_ADDRESS][DOMAIN_NAME] Sign Out Shipping [PERSON_NAME] [PERSON_N…" at bounding box center [432, 261] width 500 height 569
